Goal: Transaction & Acquisition: Purchase product/service

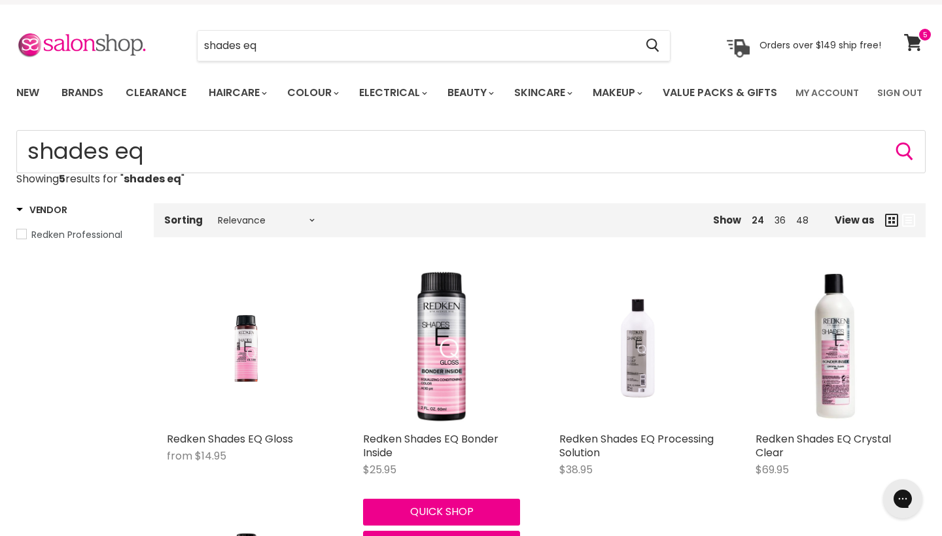
scroll to position [54, 0]
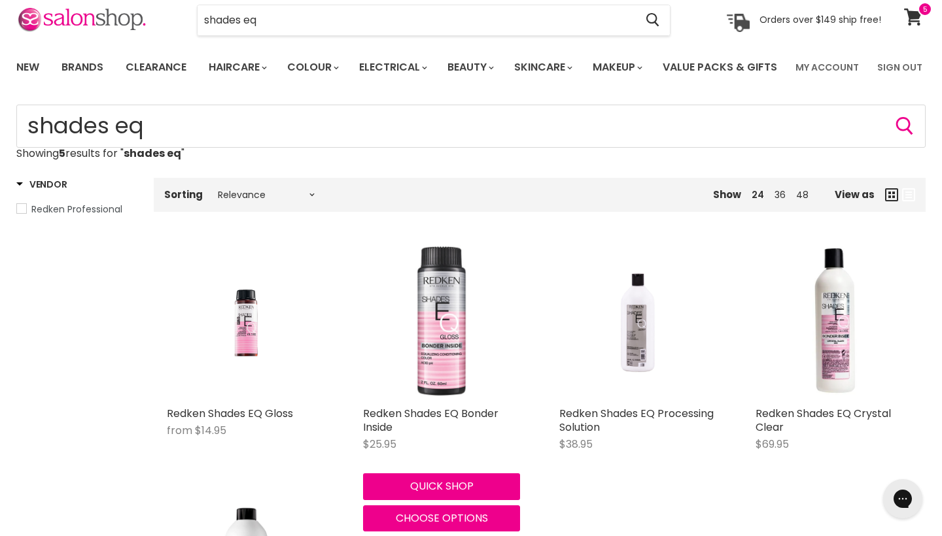
click at [449, 383] on img "Main content" at bounding box center [441, 321] width 157 height 157
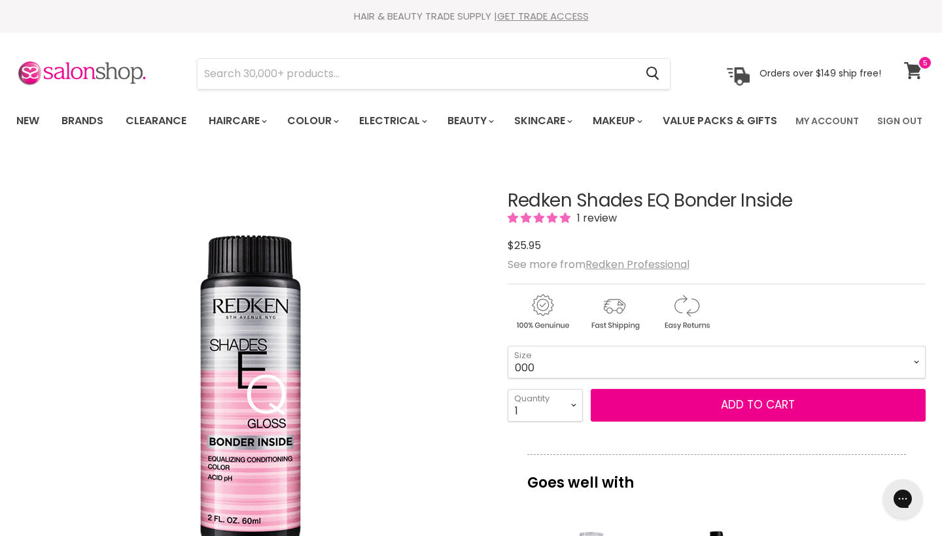
click at [913, 64] on icon at bounding box center [913, 70] width 18 height 17
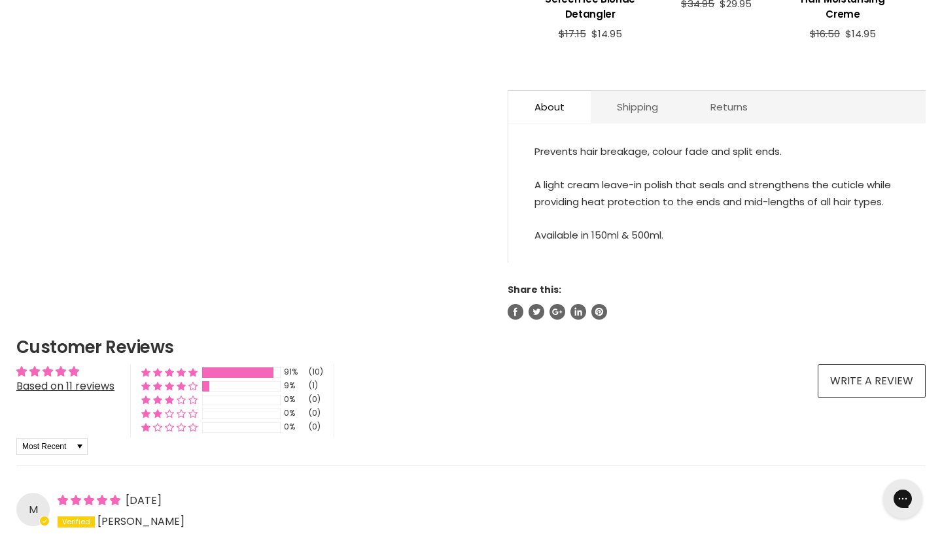
scroll to position [674, 0]
click at [541, 123] on link "About" at bounding box center [549, 107] width 82 height 32
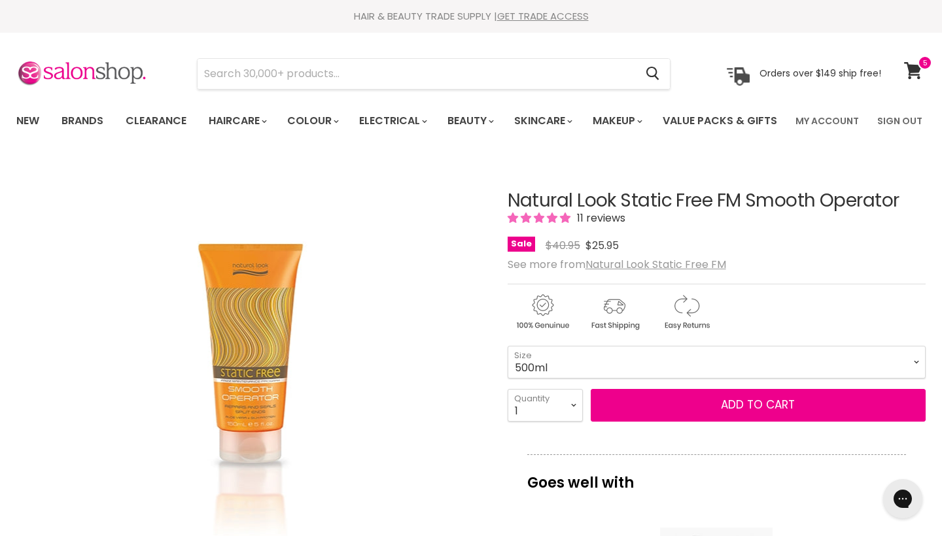
scroll to position [0, 0]
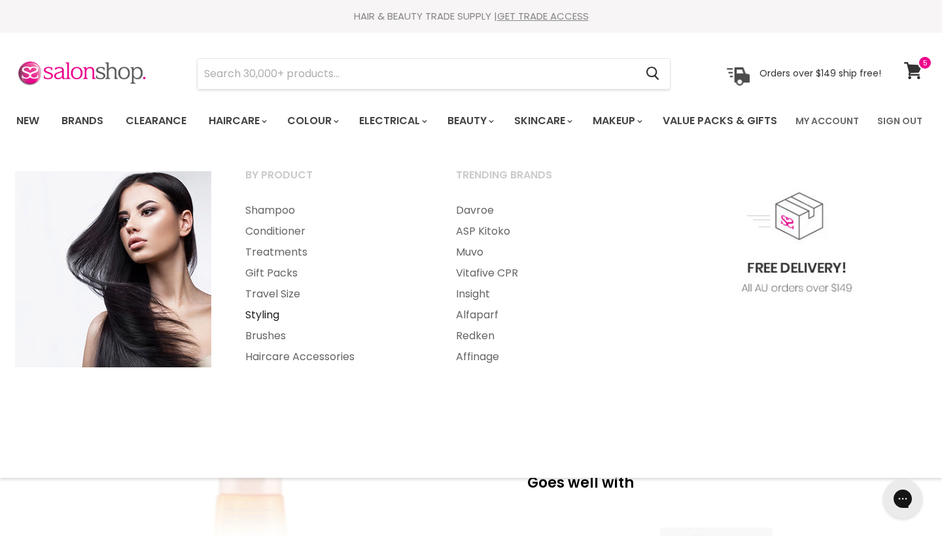
click at [260, 326] on link "Styling" at bounding box center [333, 315] width 208 height 21
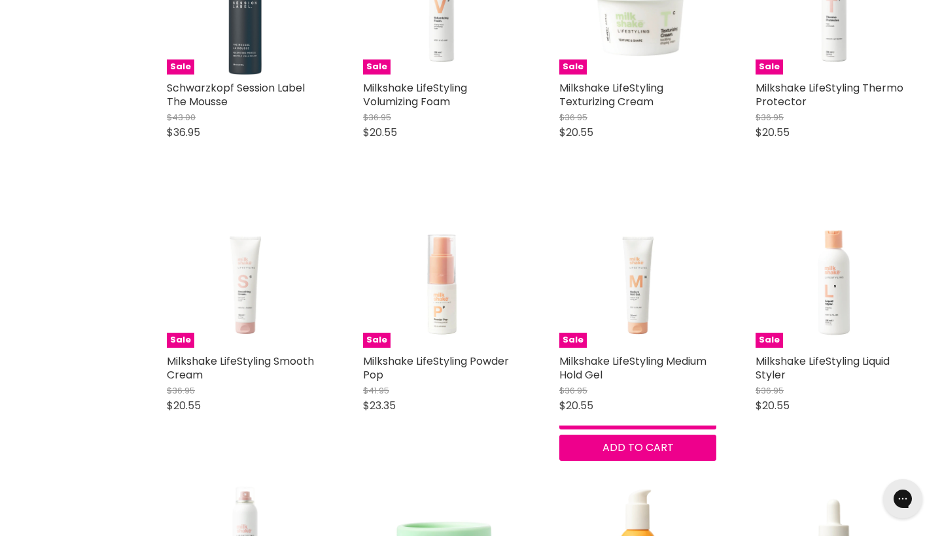
scroll to position [968, 0]
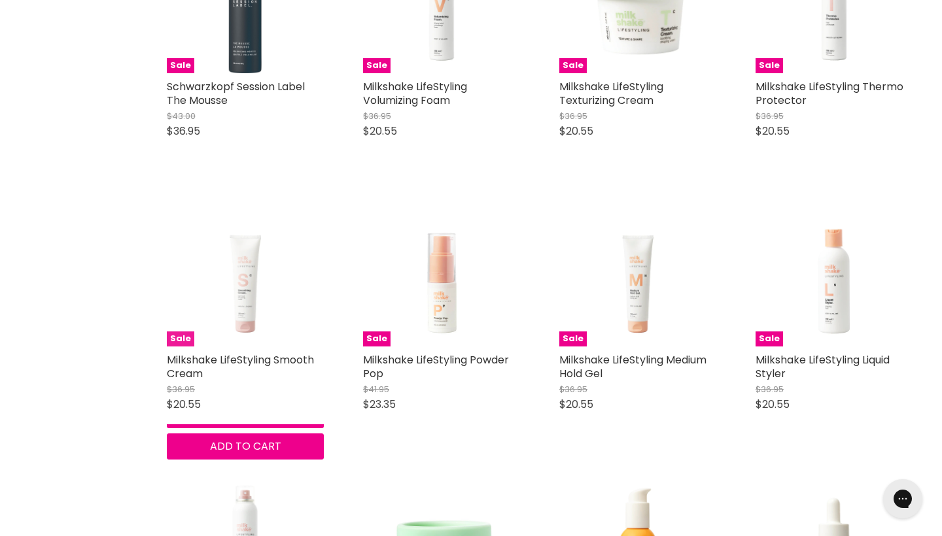
click at [263, 312] on img "Main content" at bounding box center [245, 268] width 157 height 157
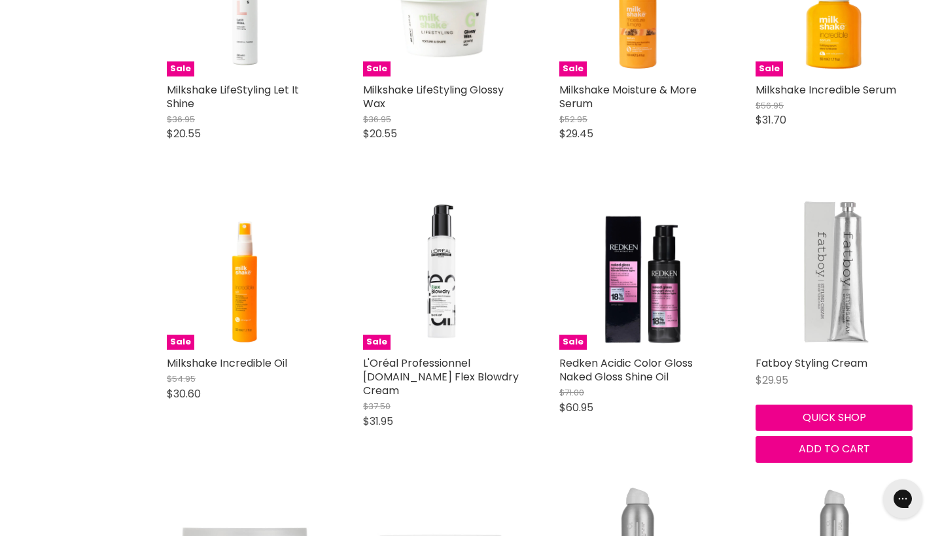
scroll to position [1516, 0]
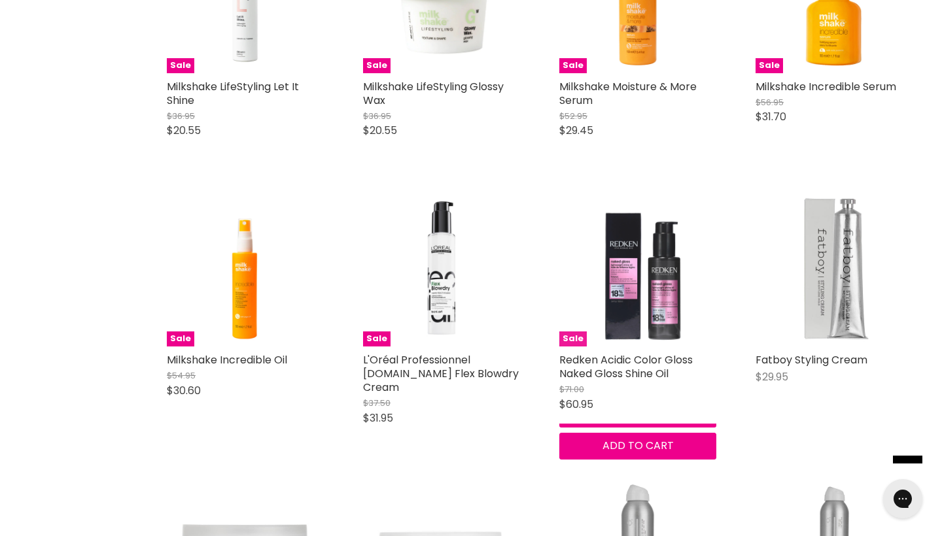
click at [633, 347] on img "Main content" at bounding box center [637, 268] width 157 height 157
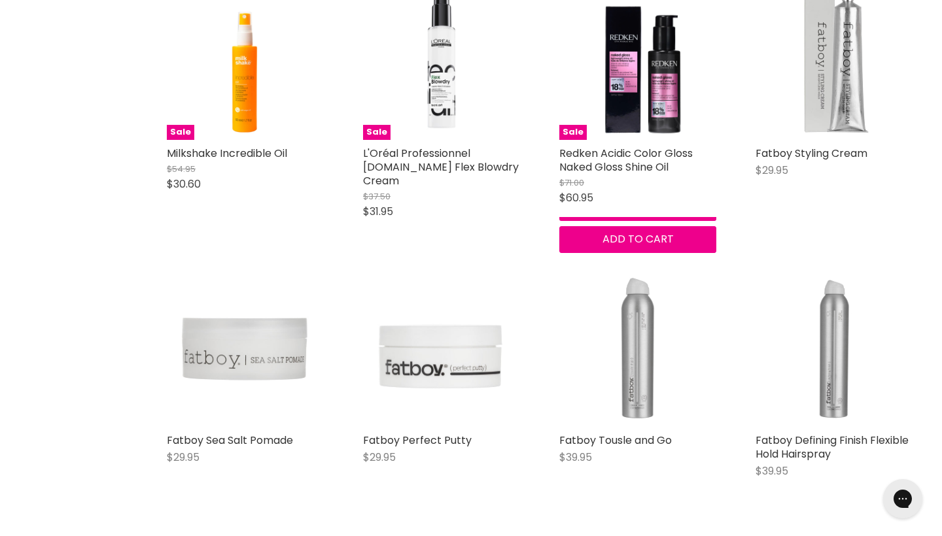
scroll to position [1707, 0]
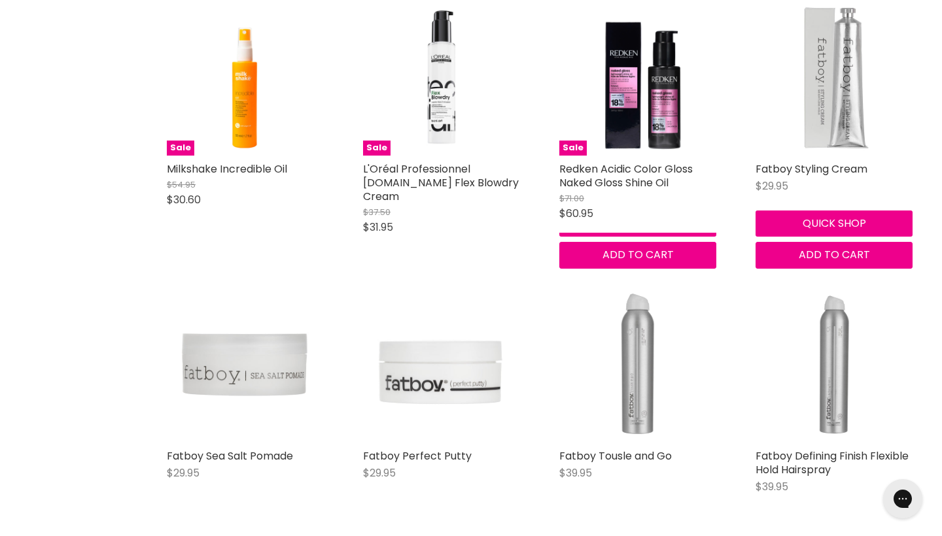
click at [835, 137] on img "Main content" at bounding box center [834, 77] width 157 height 157
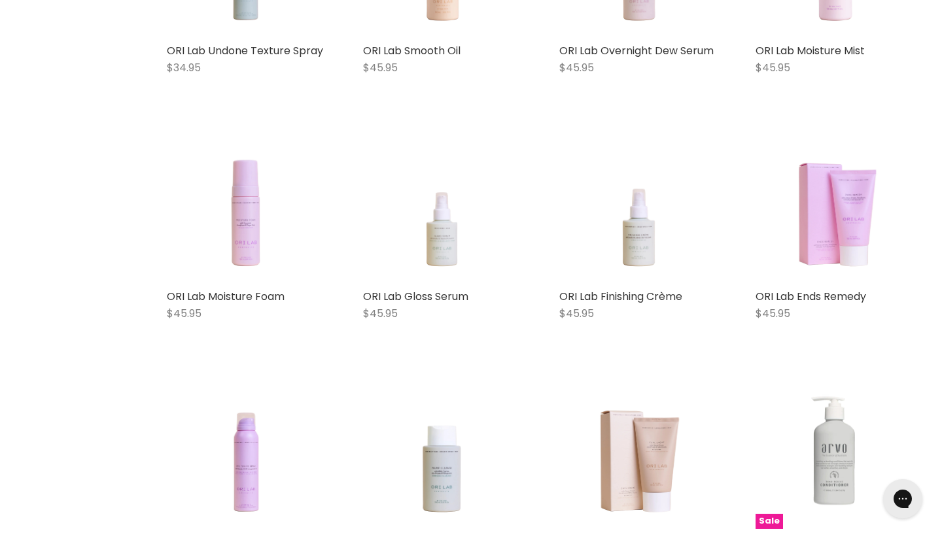
scroll to position [2375, 0]
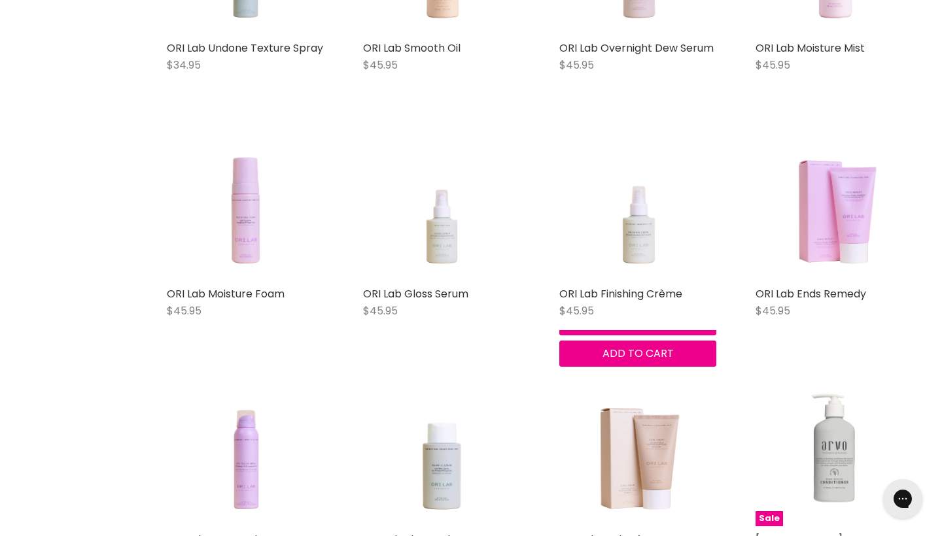
click at [660, 260] on img "Main content" at bounding box center [638, 202] width 126 height 157
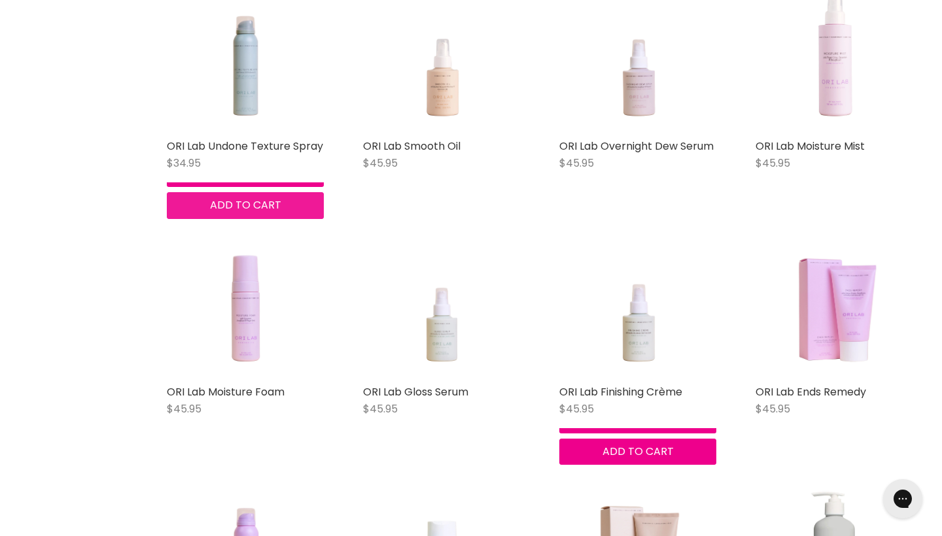
scroll to position [2467, 0]
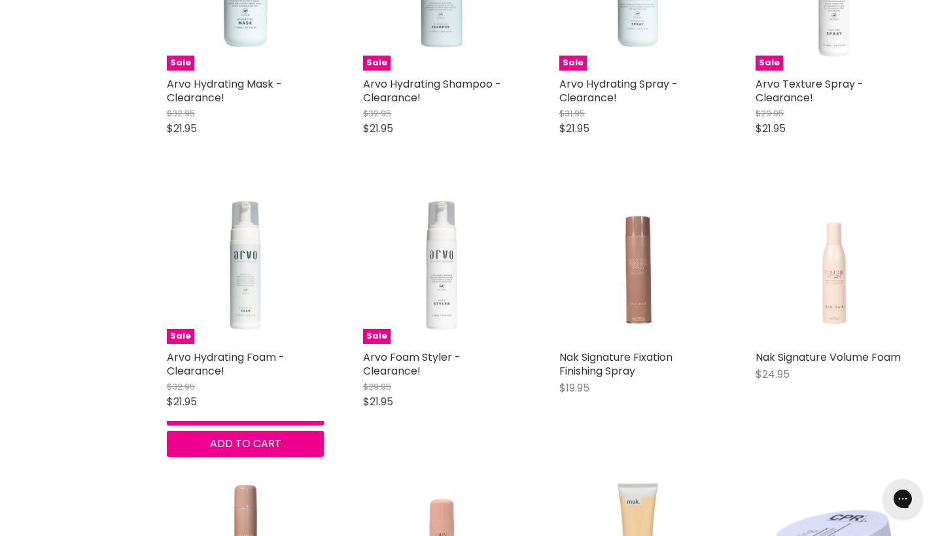
scroll to position [3108, 0]
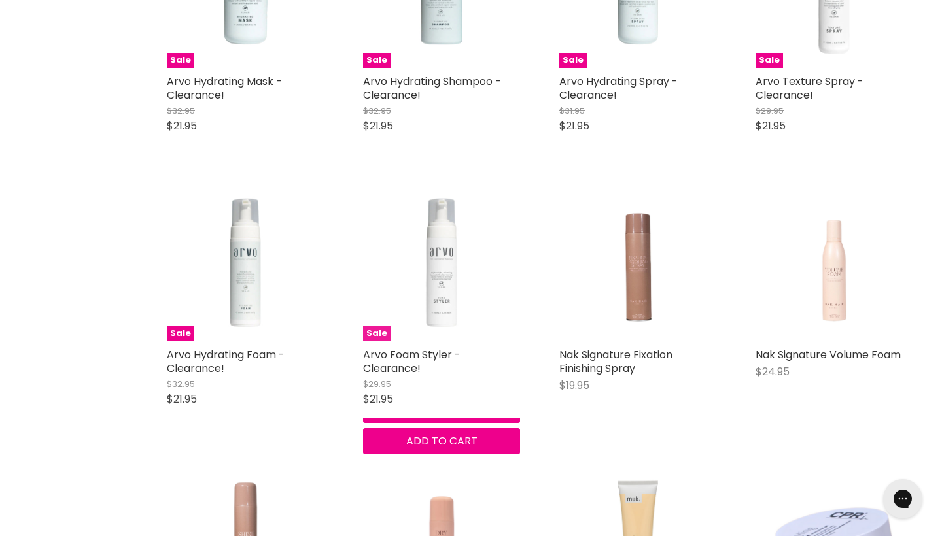
click at [448, 287] on img "Main content" at bounding box center [441, 262] width 157 height 157
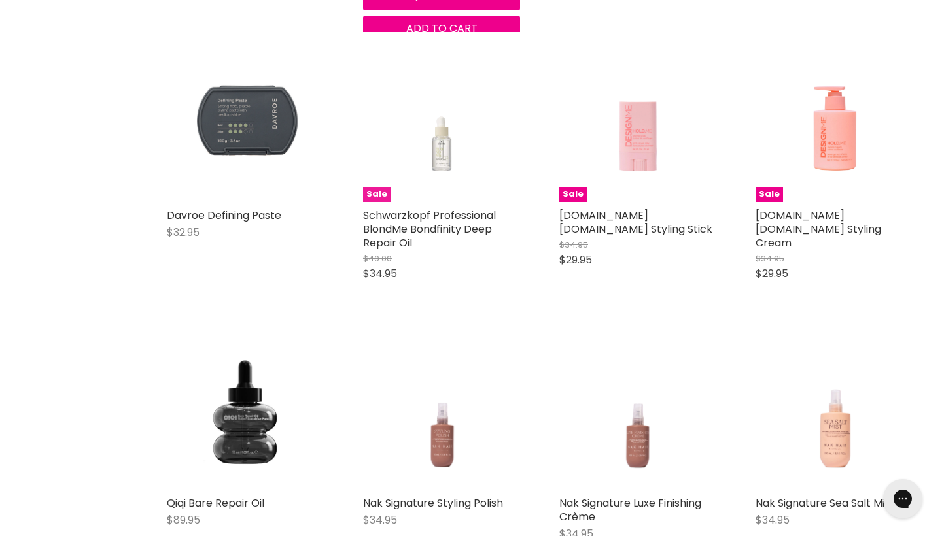
scroll to position [4357, 0]
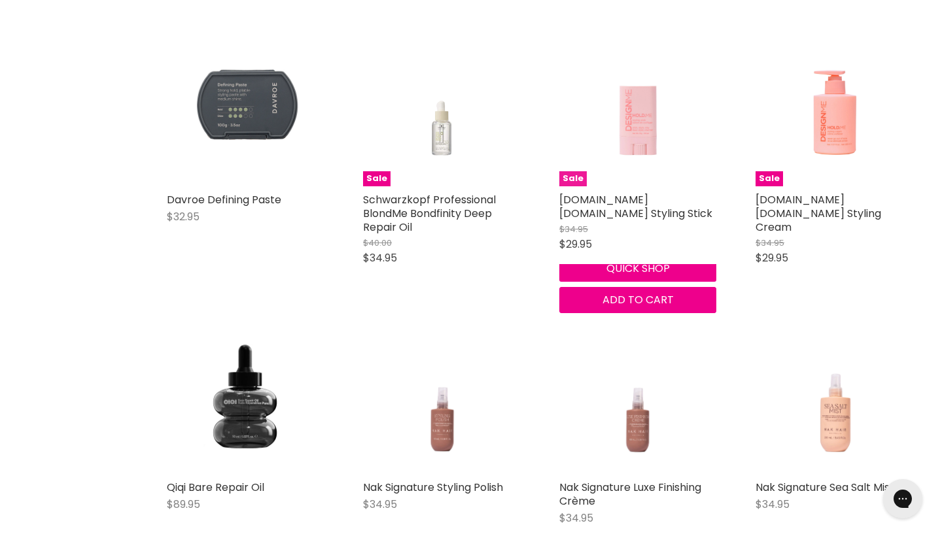
click at [667, 171] on img "Main content" at bounding box center [638, 107] width 126 height 157
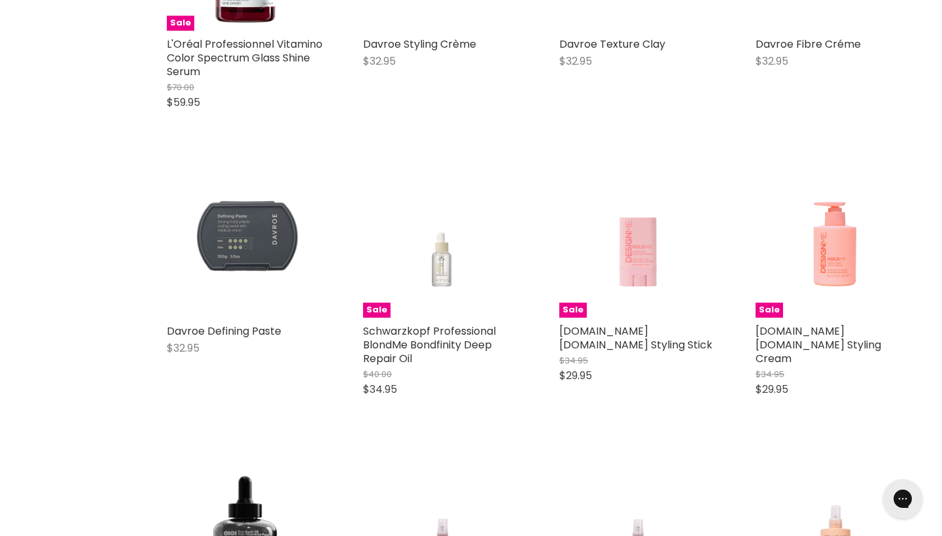
scroll to position [4215, 0]
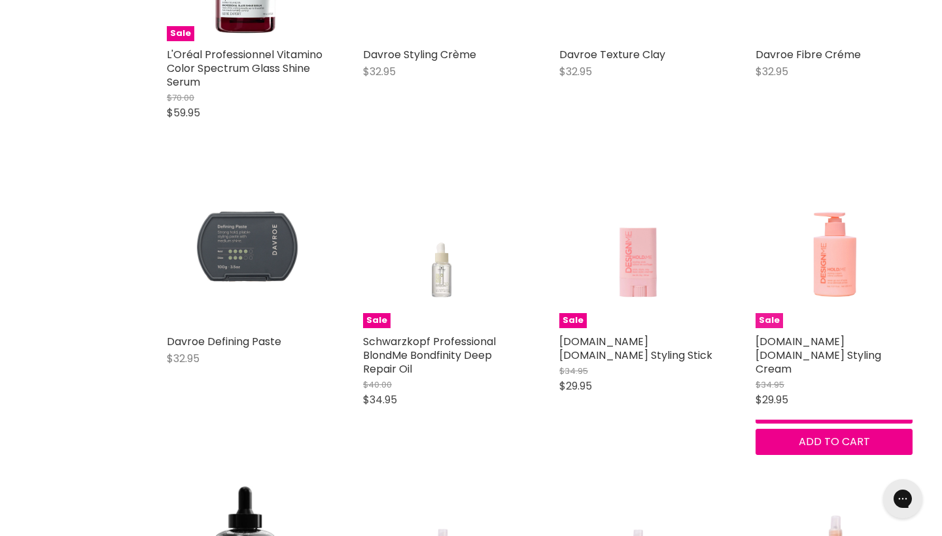
click at [802, 289] on img "Main content" at bounding box center [834, 249] width 126 height 157
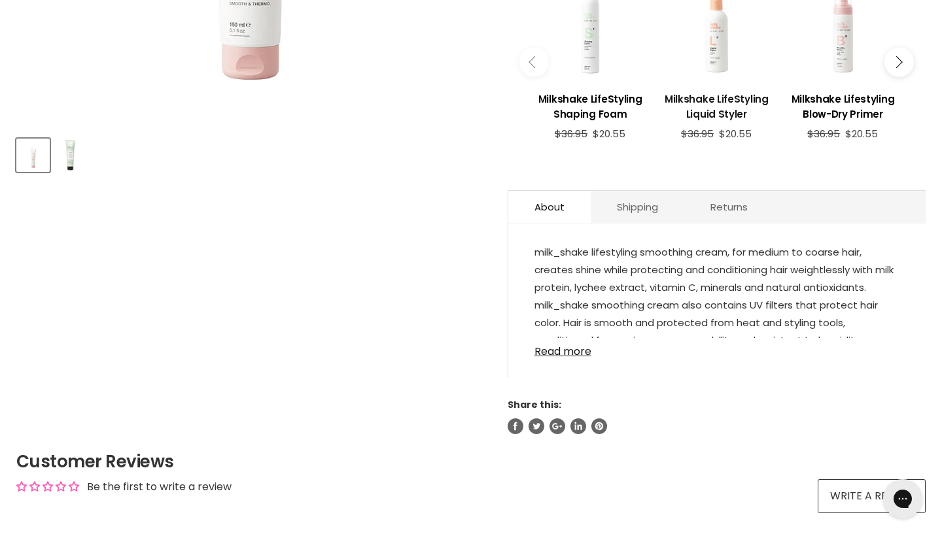
scroll to position [581, 0]
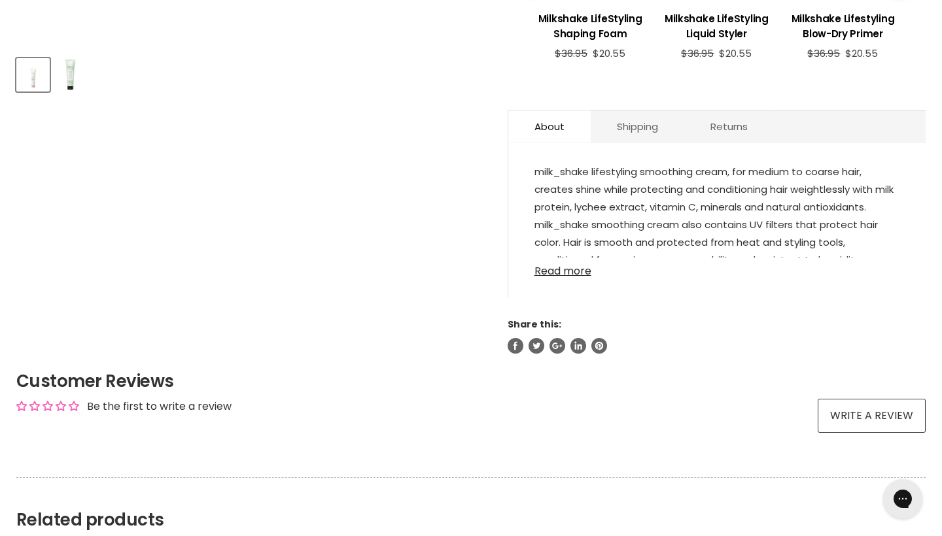
click at [570, 277] on link "Read more" at bounding box center [716, 268] width 365 height 20
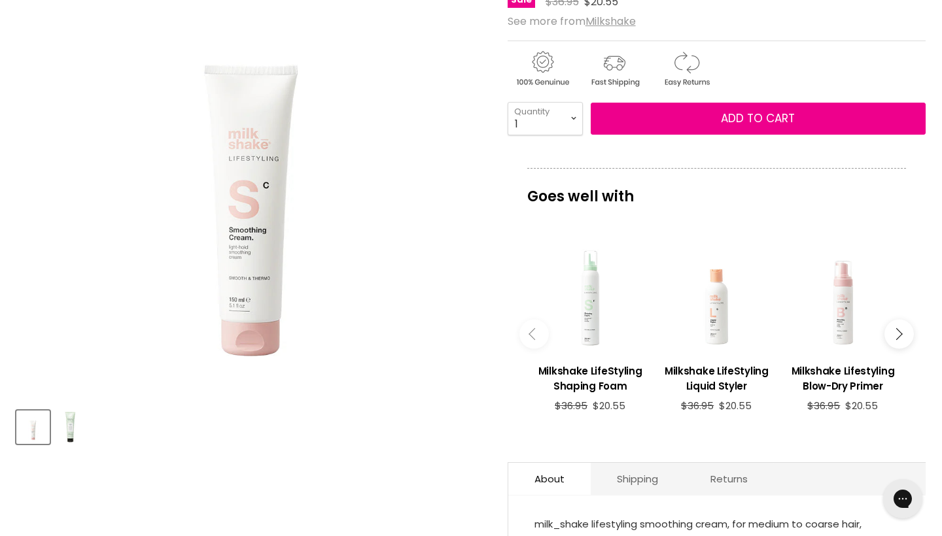
scroll to position [230, 0]
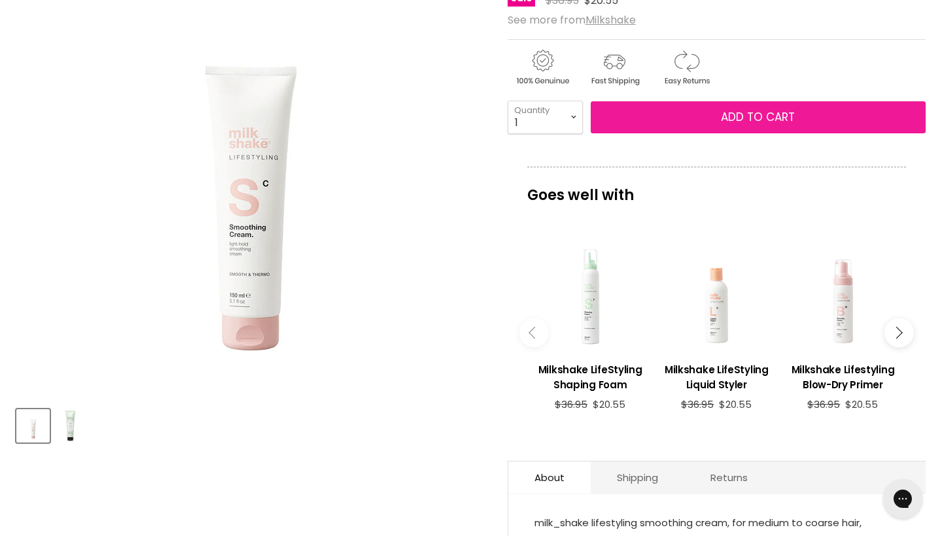
click at [703, 134] on button "Add to cart" at bounding box center [758, 117] width 335 height 33
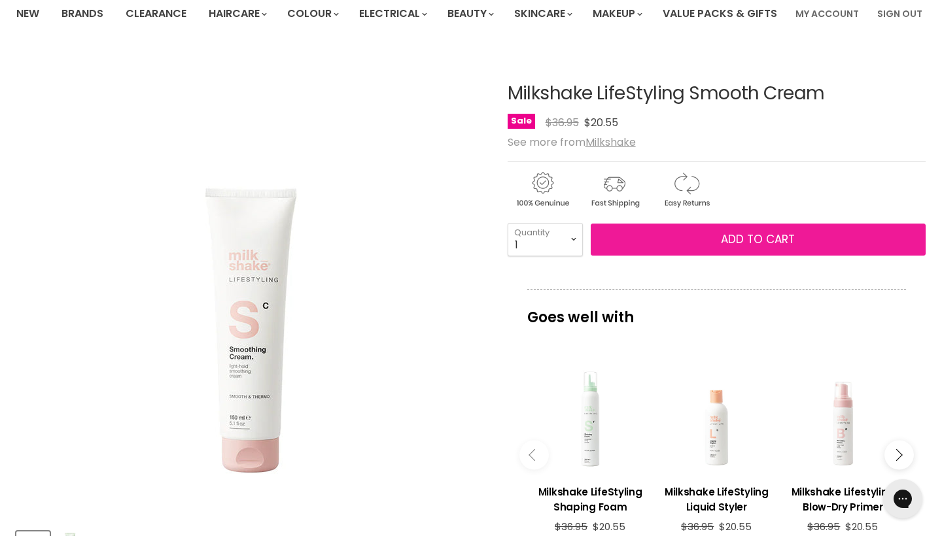
scroll to position [55, 0]
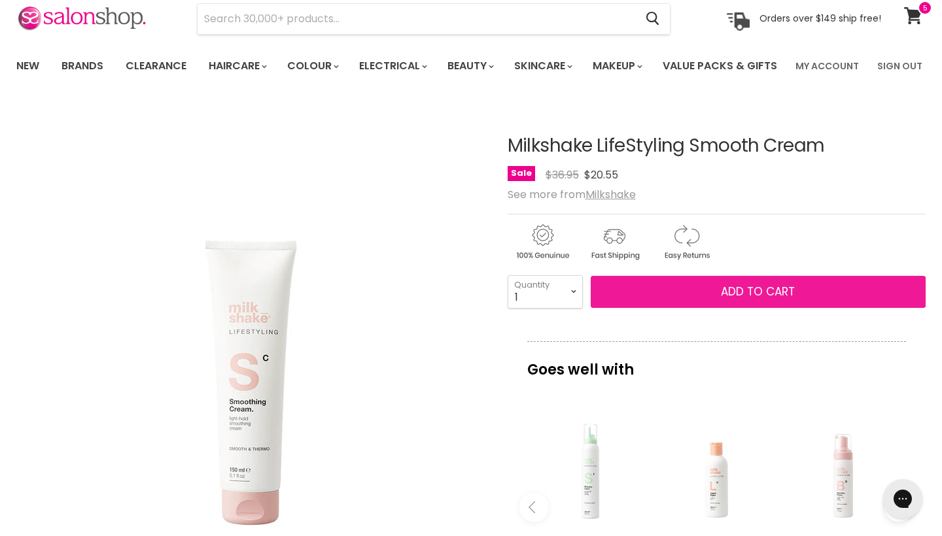
click at [778, 300] on span "Add to cart" at bounding box center [758, 292] width 74 height 16
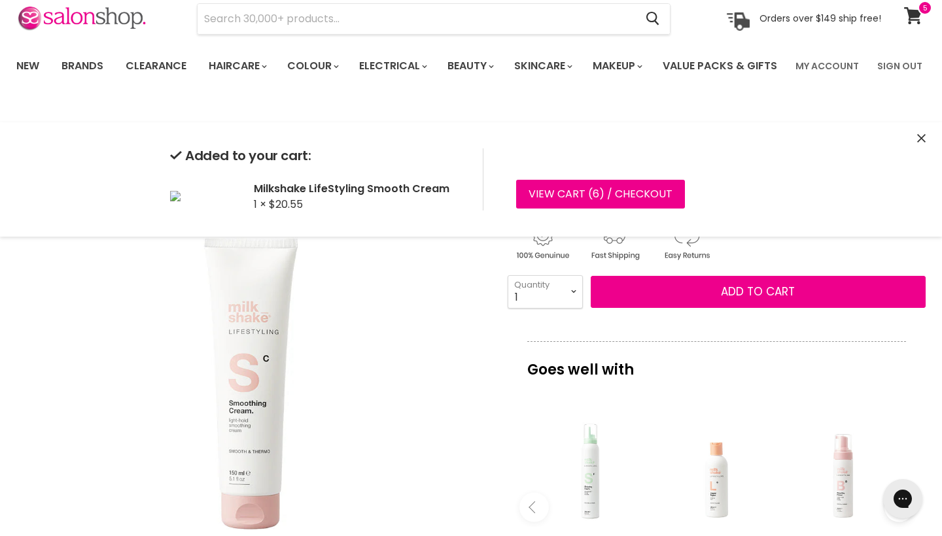
click at [404, 322] on img "Milkshake LifeStyling Smooth Cream image. Click or Scroll to Zoom." at bounding box center [250, 337] width 468 height 468
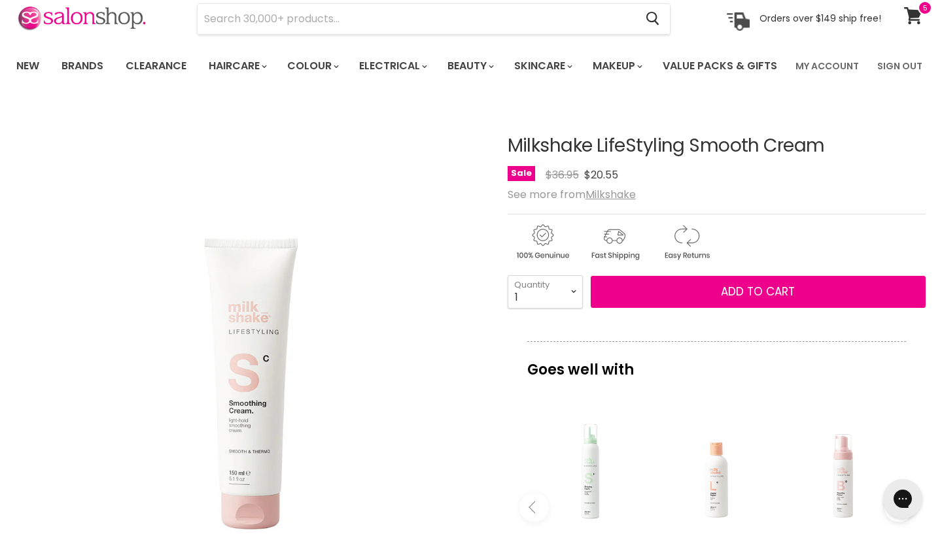
scroll to position [196, 0]
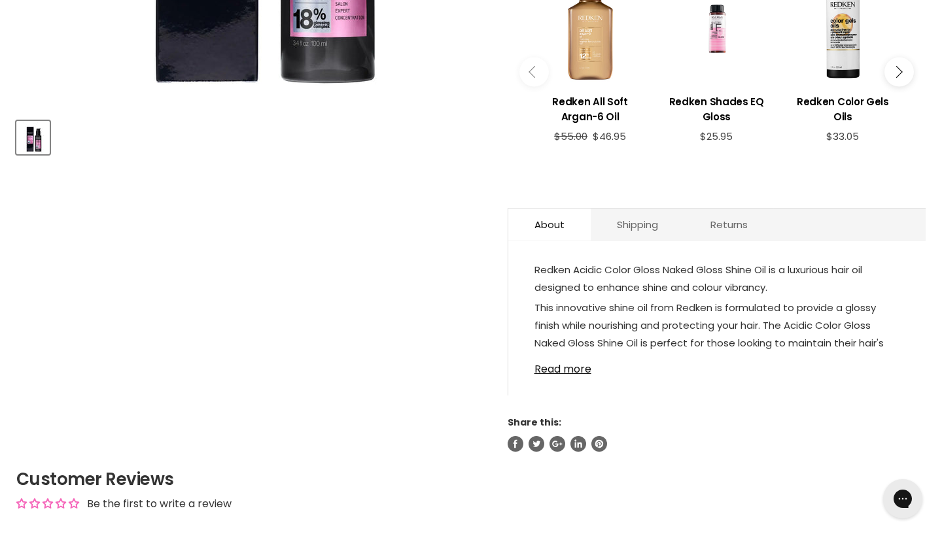
scroll to position [528, 0]
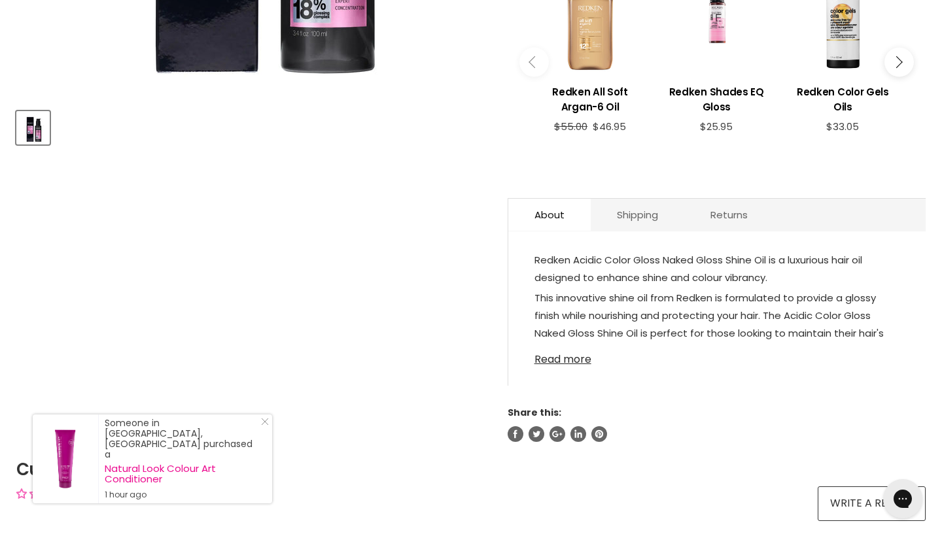
click at [580, 366] on link "Read more" at bounding box center [716, 356] width 365 height 20
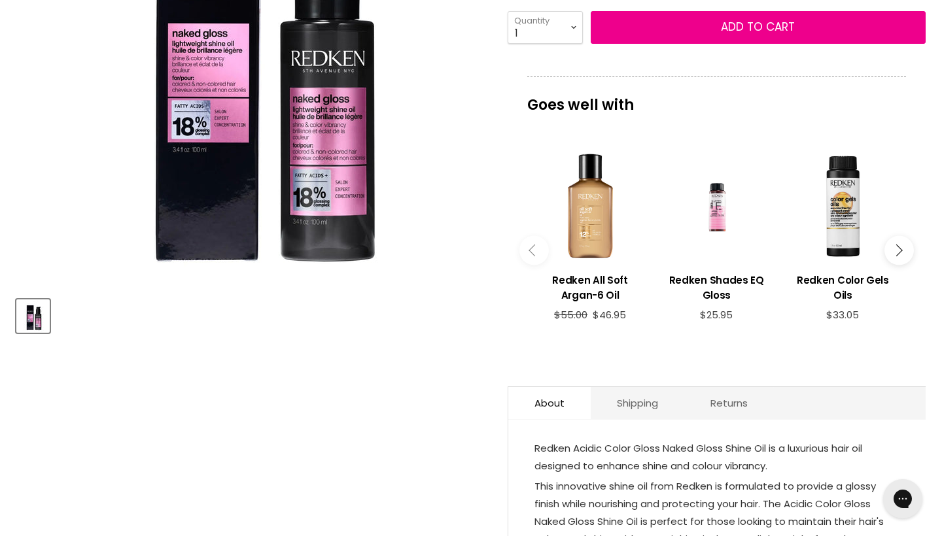
scroll to position [328, 0]
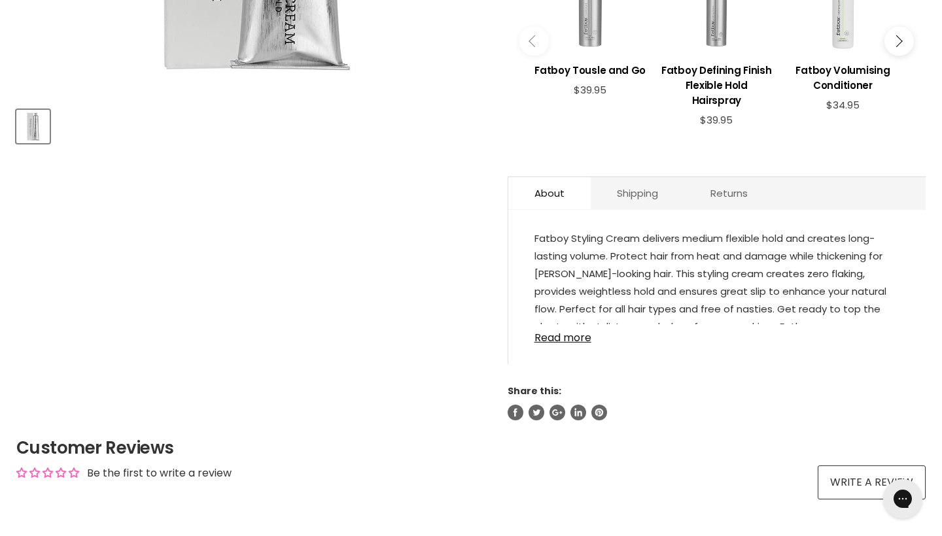
scroll to position [530, 0]
click at [582, 343] on link "Read more" at bounding box center [716, 334] width 365 height 20
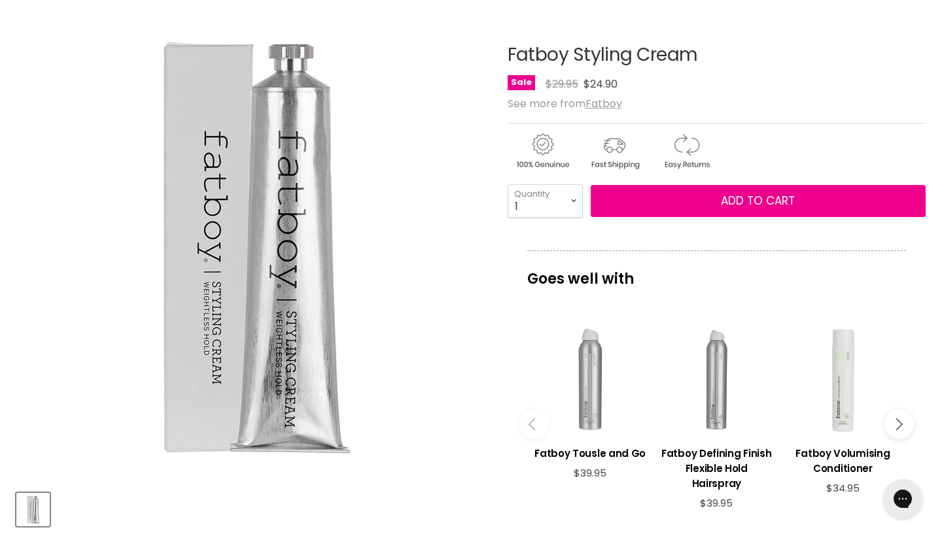
scroll to position [143, 0]
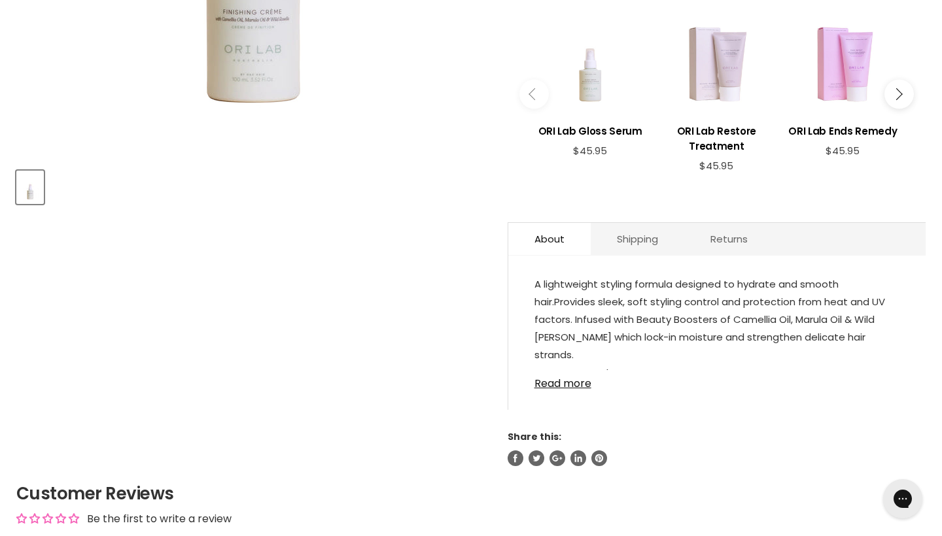
scroll to position [472, 0]
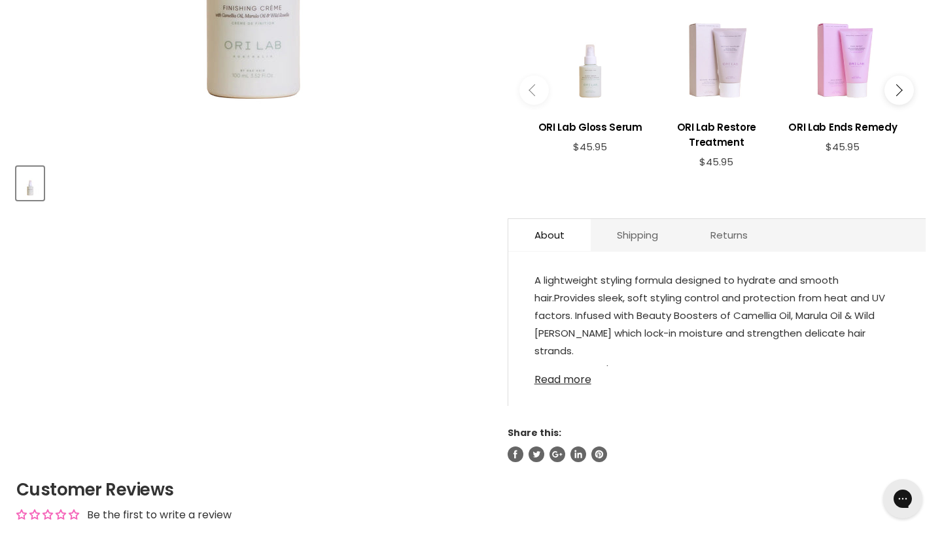
click at [544, 386] on link "Read more" at bounding box center [716, 376] width 365 height 20
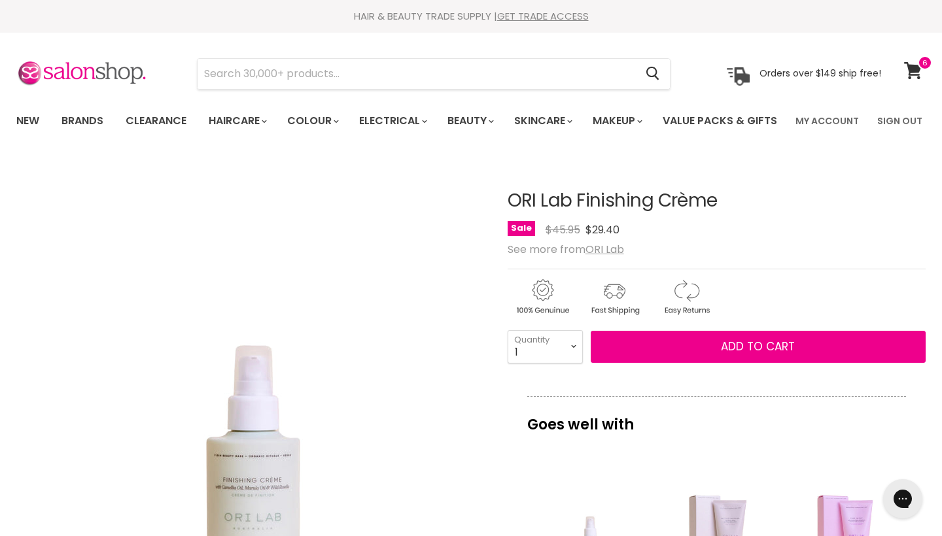
scroll to position [0, 0]
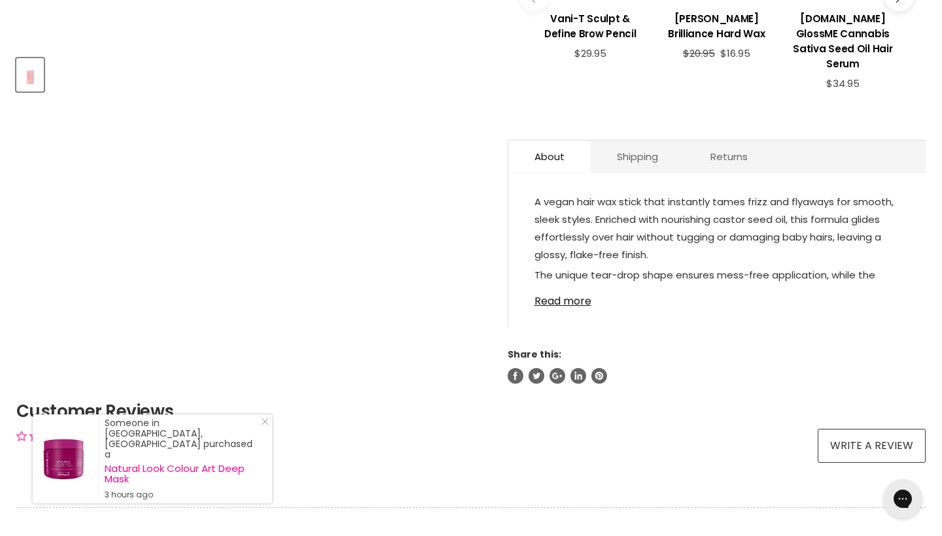
scroll to position [584, 0]
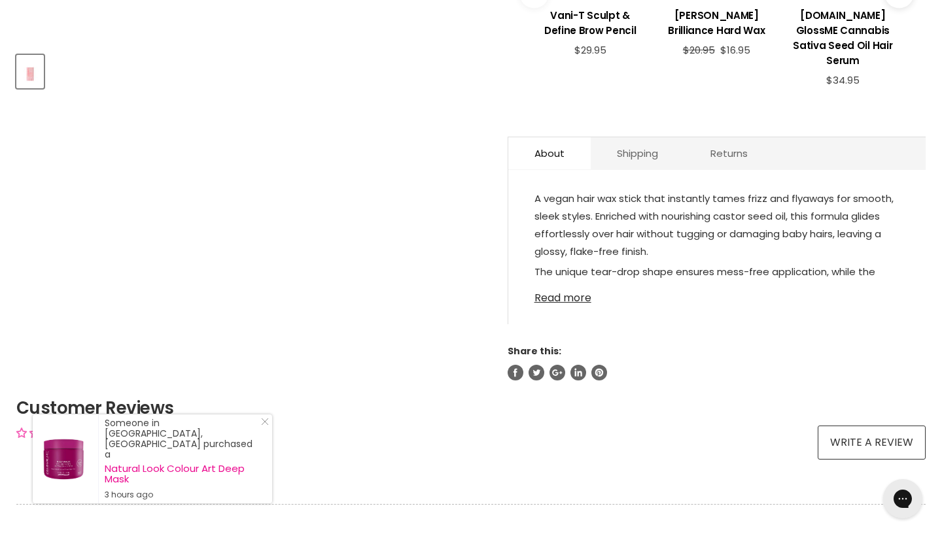
click at [572, 304] on link "Read more" at bounding box center [716, 295] width 365 height 20
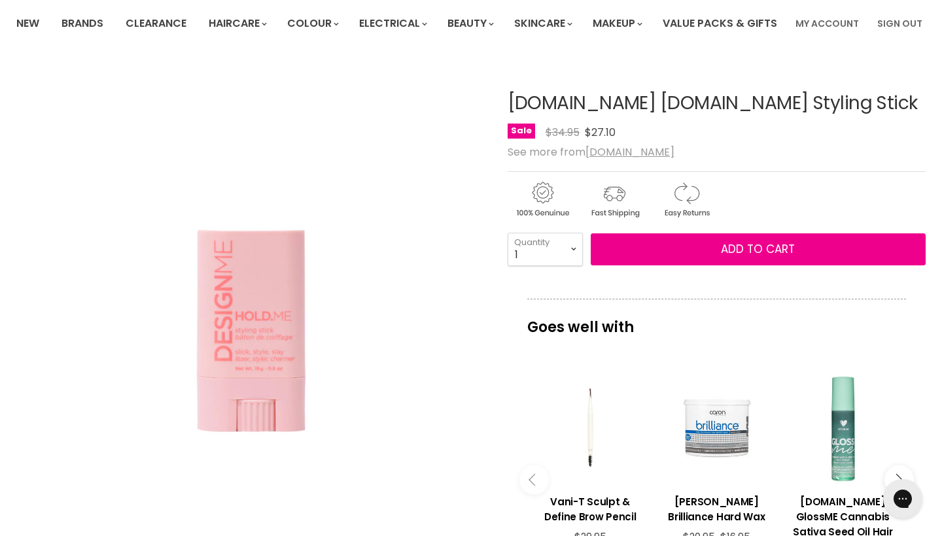
scroll to position [101, 0]
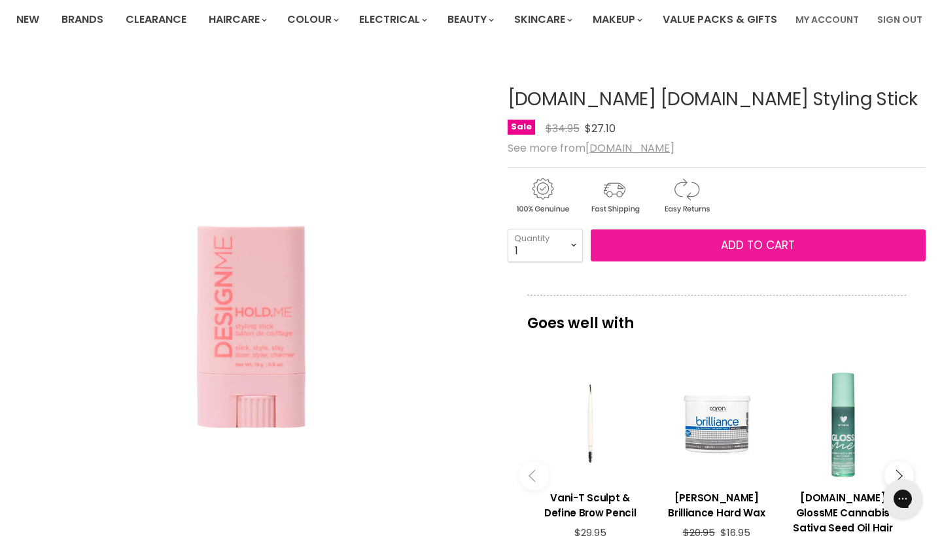
click at [789, 253] on span "Add to cart" at bounding box center [758, 245] width 74 height 16
click at [749, 253] on span "Add to cart" at bounding box center [758, 245] width 74 height 16
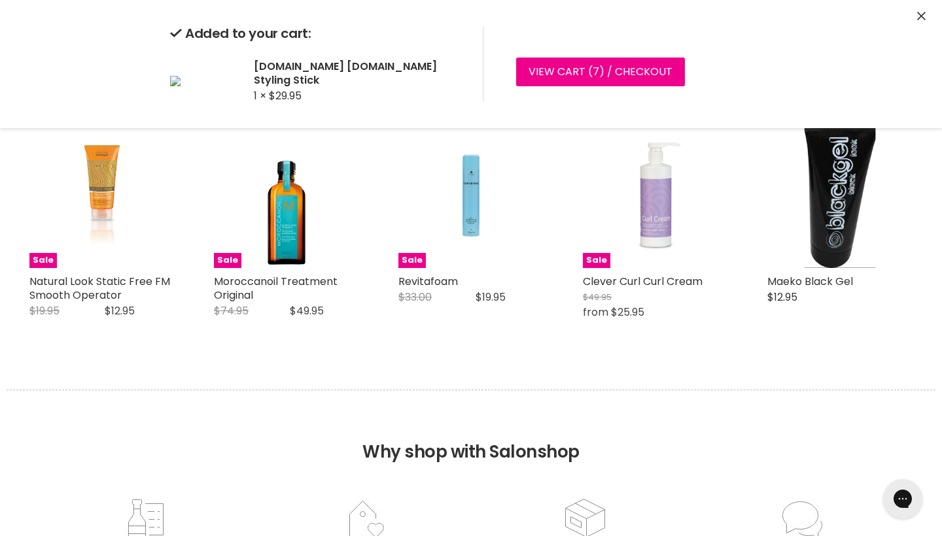
scroll to position [1230, 0]
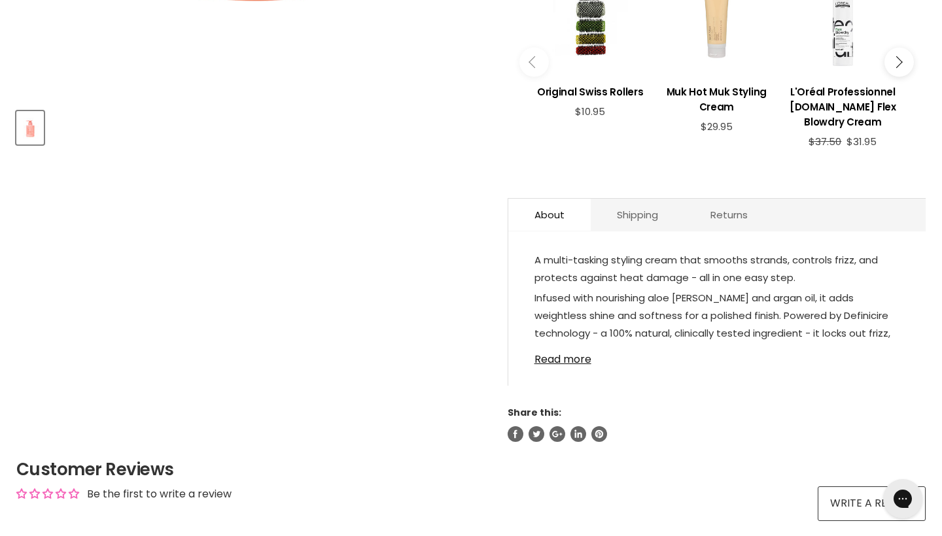
scroll to position [529, 0]
click at [584, 365] on link "Read more" at bounding box center [716, 355] width 365 height 20
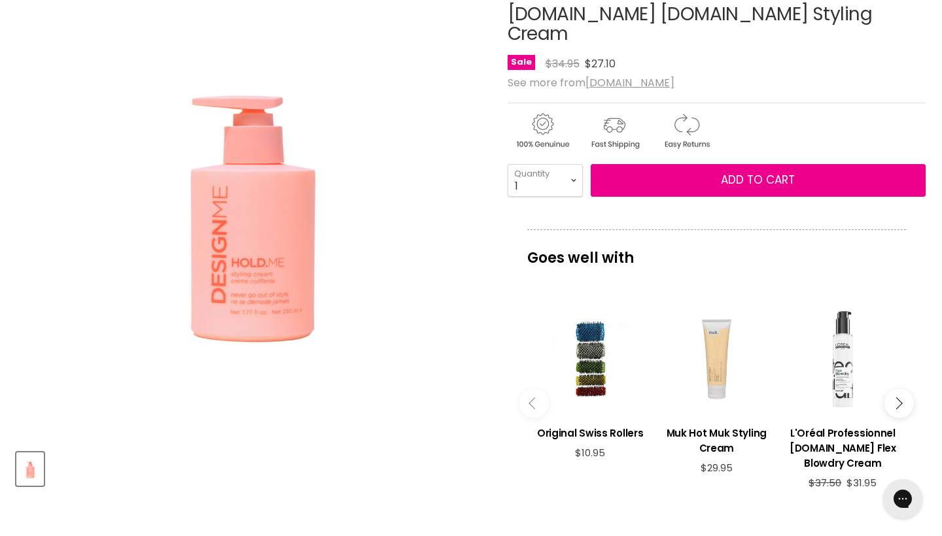
scroll to position [188, 0]
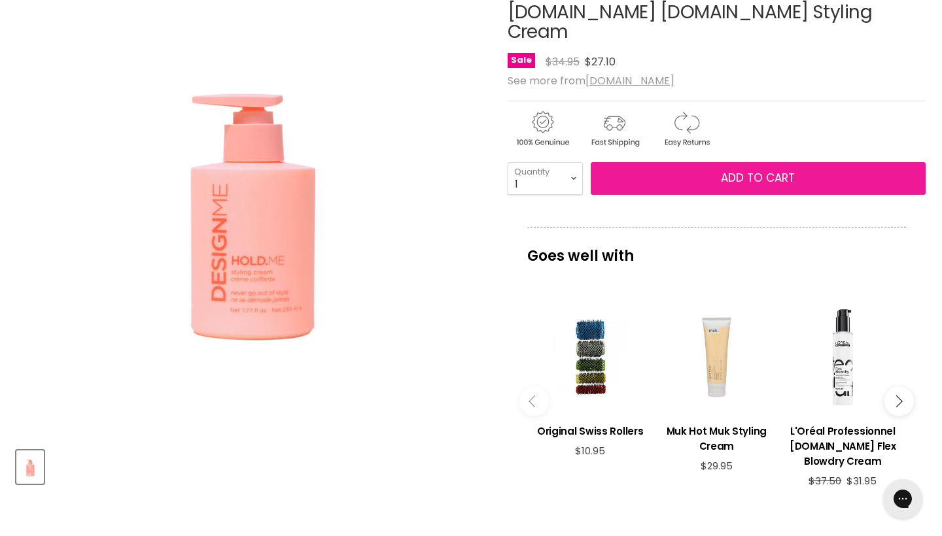
click at [711, 195] on button "Add to cart" at bounding box center [758, 178] width 335 height 33
click at [730, 186] on span "Add to cart" at bounding box center [758, 178] width 74 height 16
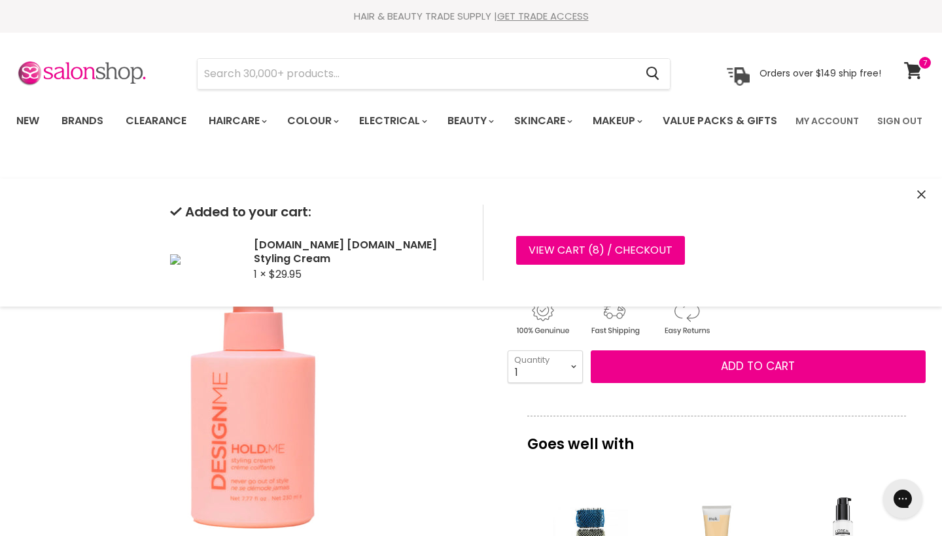
scroll to position [0, 0]
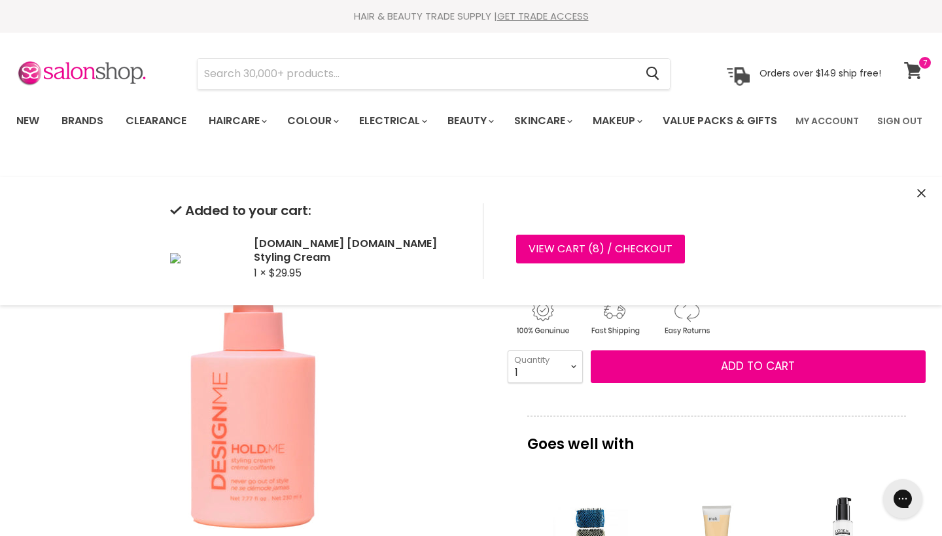
click at [913, 69] on icon at bounding box center [913, 70] width 18 height 17
